Goal: Transaction & Acquisition: Purchase product/service

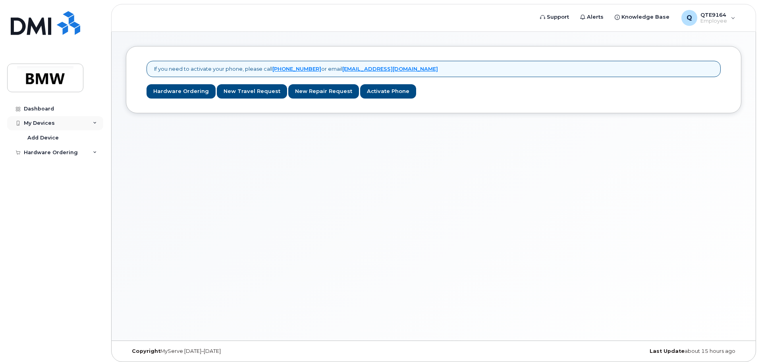
click at [49, 128] on div "My Devices" at bounding box center [55, 123] width 96 height 14
click at [48, 135] on div "Hardware Ordering" at bounding box center [51, 137] width 54 height 6
click at [45, 122] on div "My Devices" at bounding box center [39, 123] width 31 height 6
click at [47, 139] on div "Add Device" at bounding box center [42, 137] width 31 height 7
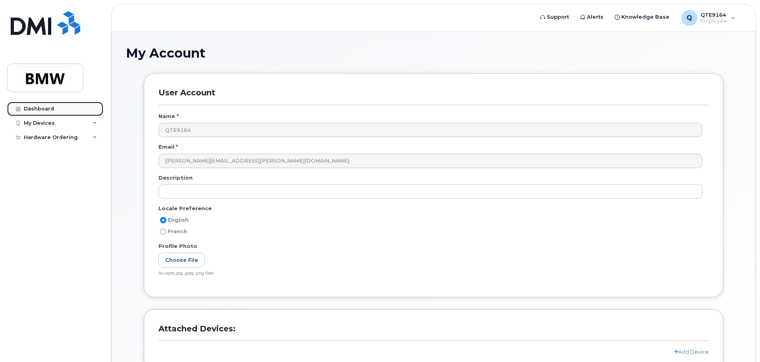
click at [38, 109] on div "Dashboard" at bounding box center [39, 109] width 30 height 6
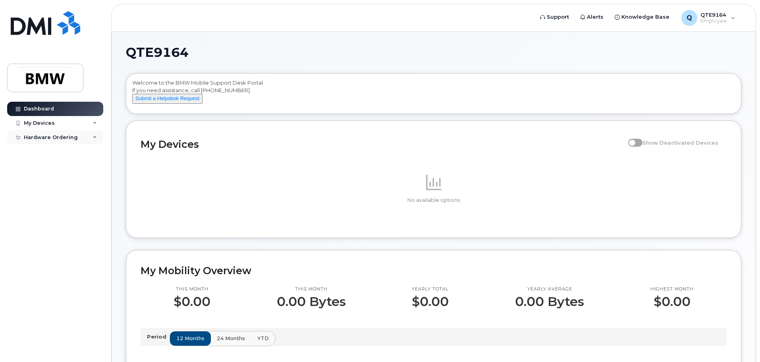
click at [54, 133] on div "Hardware Ordering" at bounding box center [55, 137] width 96 height 14
click at [49, 155] on div "My Orders" at bounding box center [41, 151] width 29 height 7
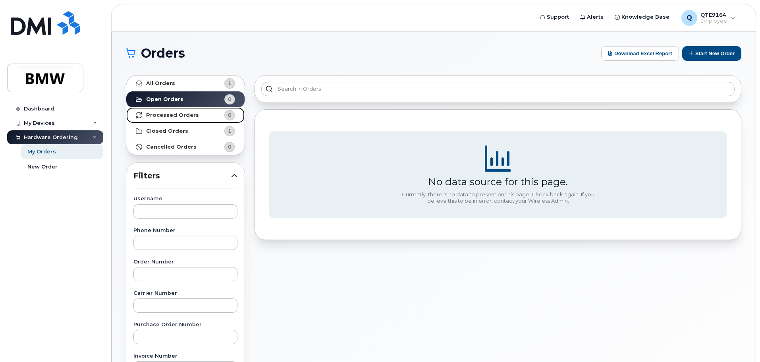
click at [187, 116] on strong "Processed Orders" at bounding box center [172, 115] width 53 height 6
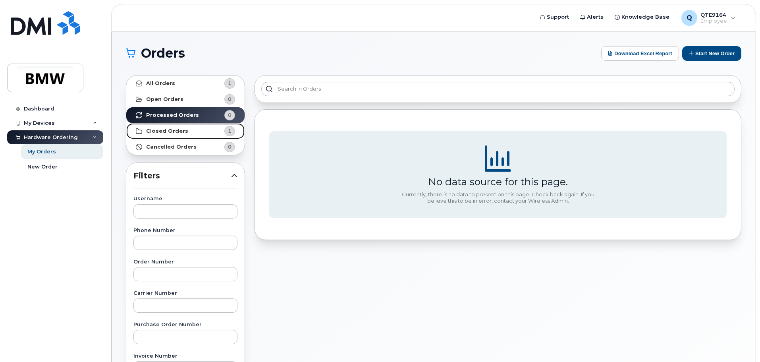
click at [180, 130] on strong "Closed Orders" at bounding box center [167, 131] width 42 height 6
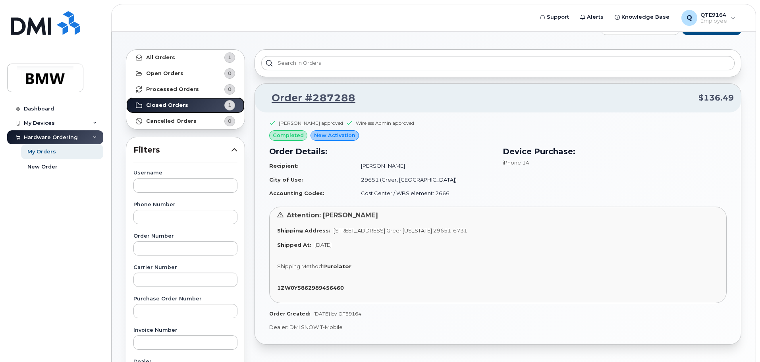
scroll to position [40, 0]
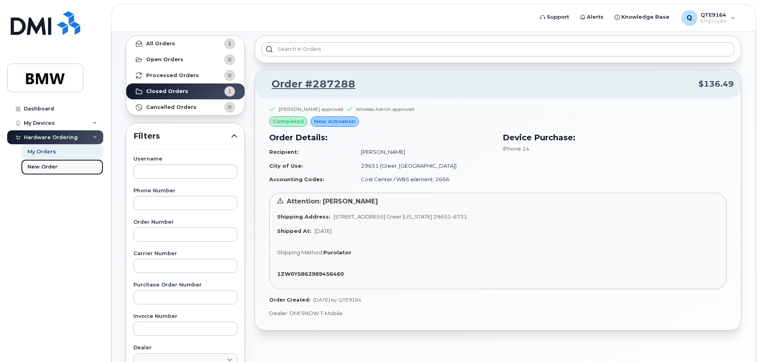
click at [44, 166] on div "New Order" at bounding box center [42, 166] width 30 height 7
